Goal: Task Accomplishment & Management: Manage account settings

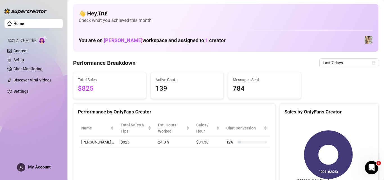
click at [36, 167] on span "My Account" at bounding box center [39, 167] width 23 height 5
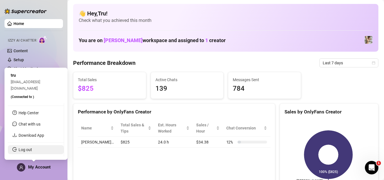
click at [32, 150] on link "Log out" at bounding box center [26, 150] width 14 height 5
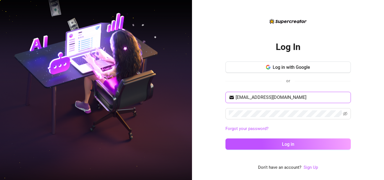
click at [251, 98] on input "[EMAIL_ADDRESS][DOMAIN_NAME]" at bounding box center [292, 97] width 112 height 7
type input "[EMAIL_ADDRESS][DOMAIN_NAME]"
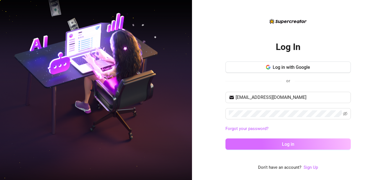
click at [264, 141] on button "Log in" at bounding box center [289, 144] width 126 height 11
